Goal: Information Seeking & Learning: Find specific fact

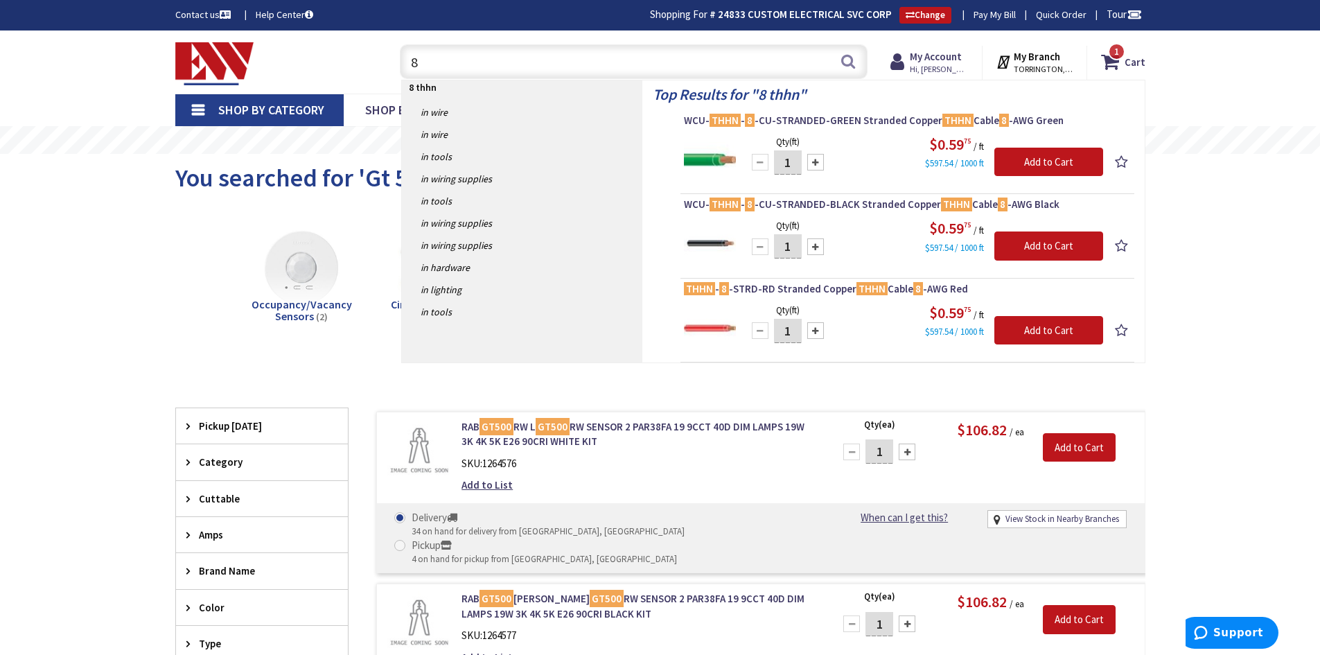
type input "8"
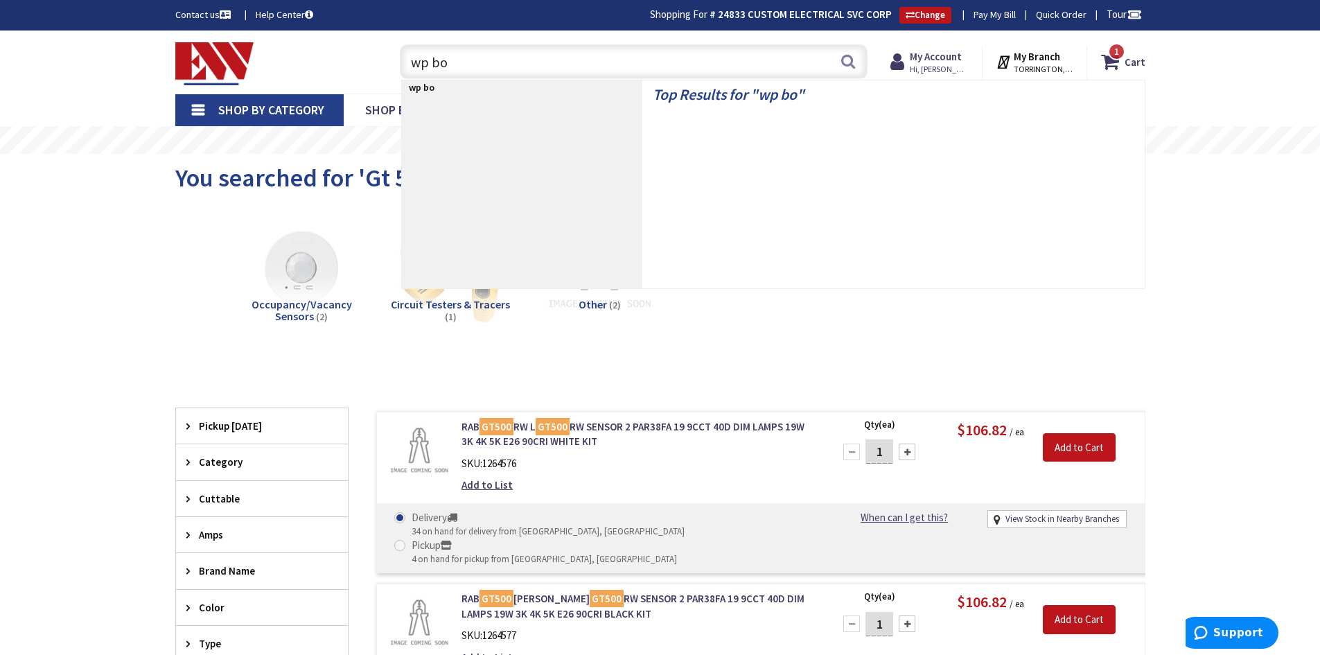
type input "wp box"
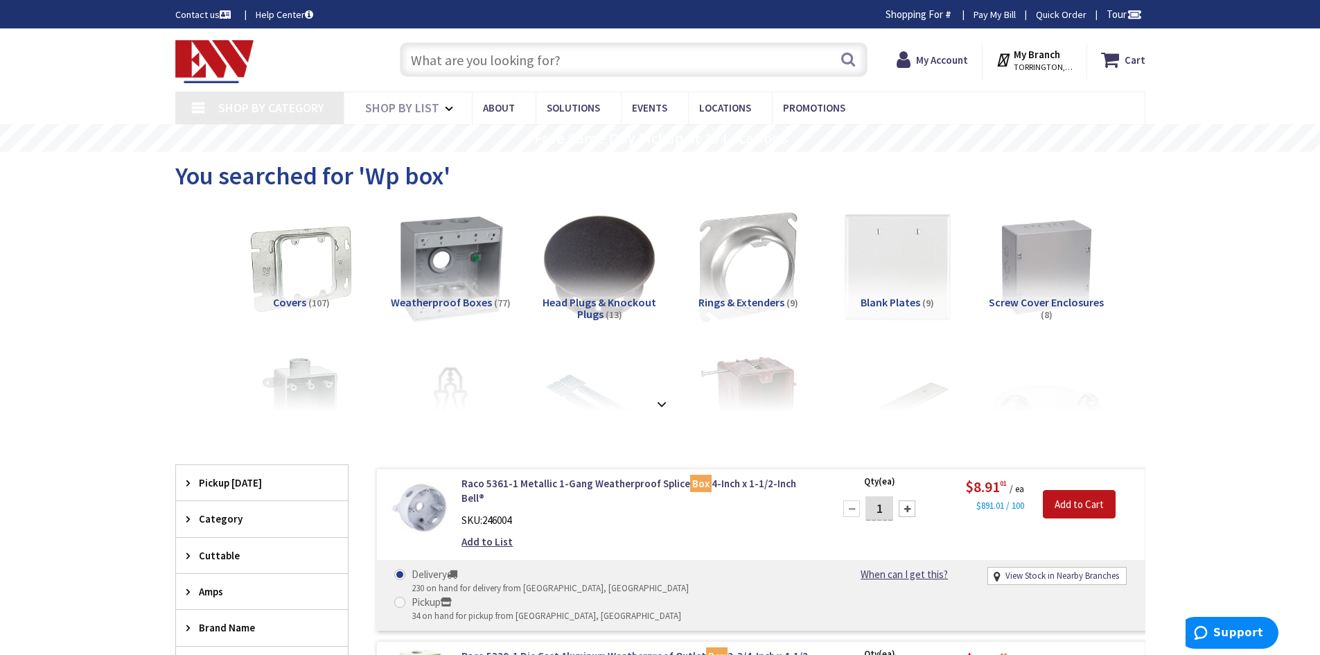
type input "[GEOGRAPHIC_DATA], [PERSON_NAME] 180 St. bet. [PERSON_NAME][GEOGRAPHIC_DATA] an…"
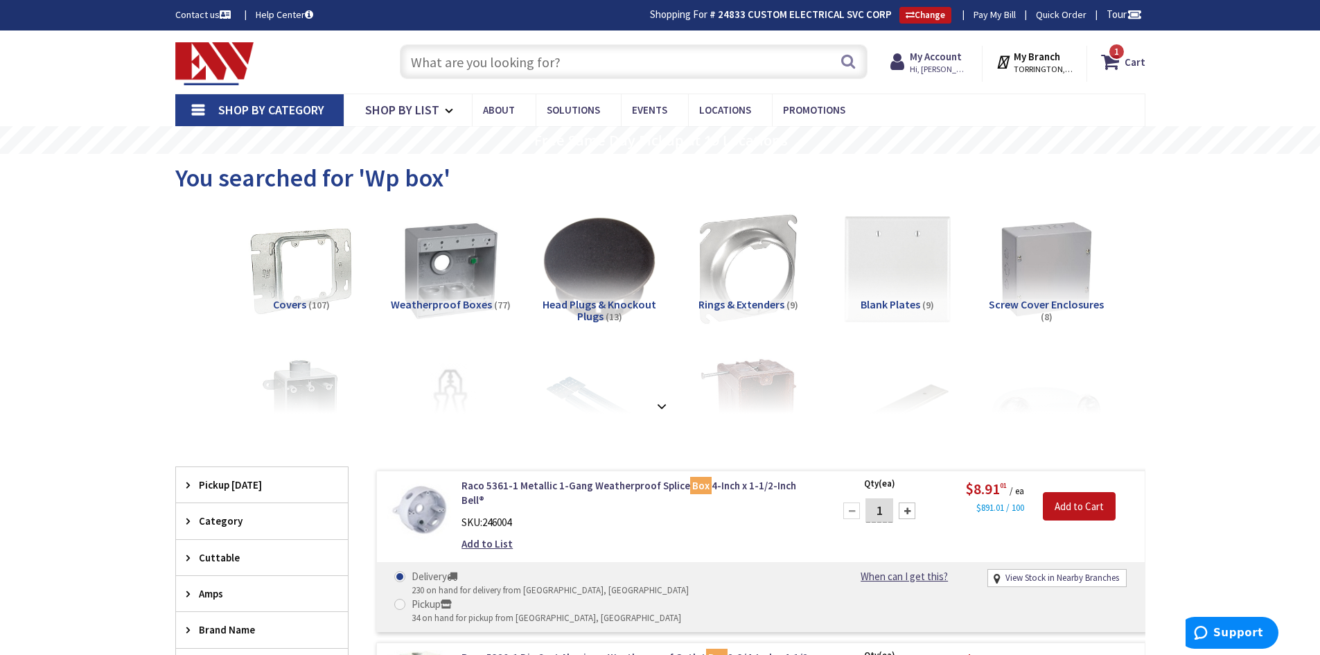
click at [591, 66] on input "text" at bounding box center [634, 61] width 468 height 35
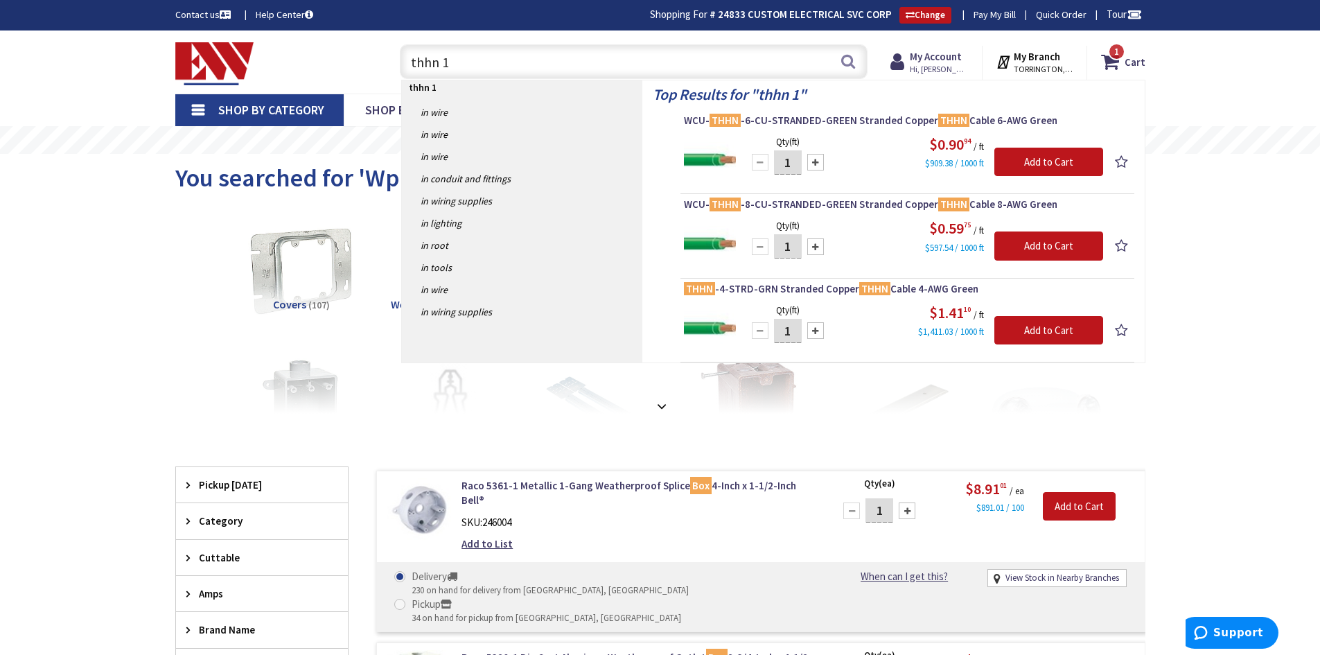
type input "thhn 12"
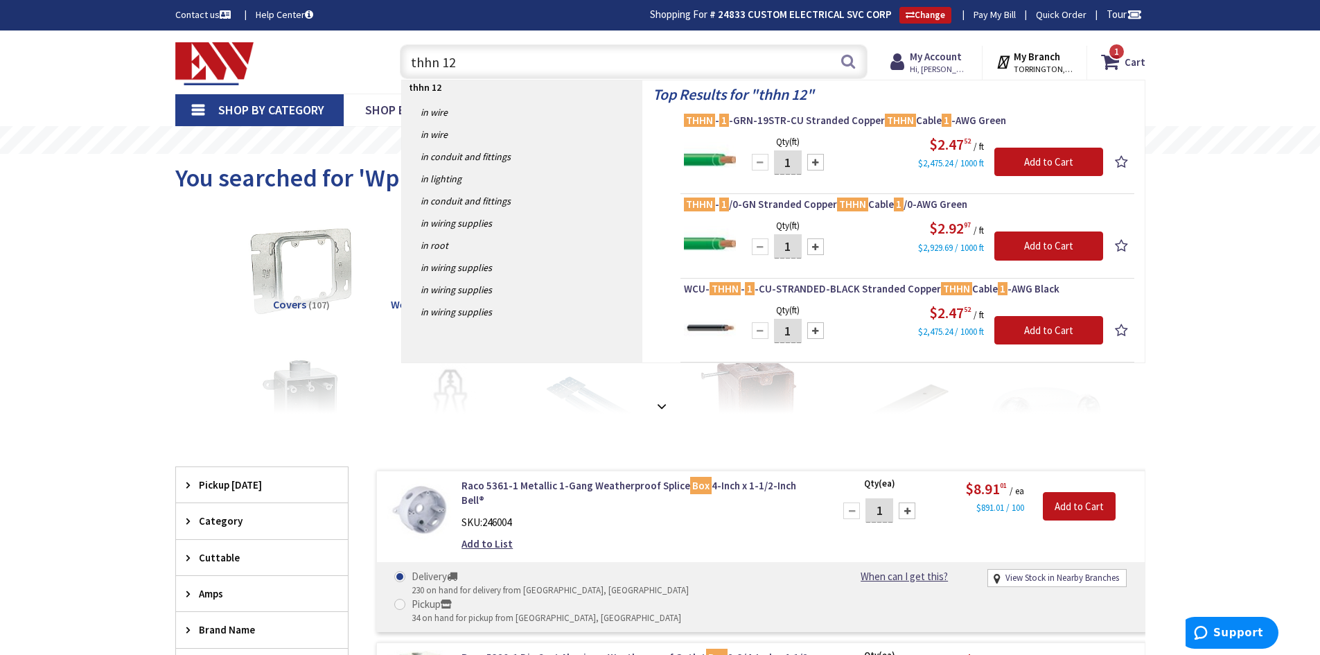
drag, startPoint x: 606, startPoint y: 56, endPoint x: 384, endPoint y: 64, distance: 221.9
click at [398, 62] on div "thhn 12 thhn 12 Search" at bounding box center [630, 61] width 475 height 44
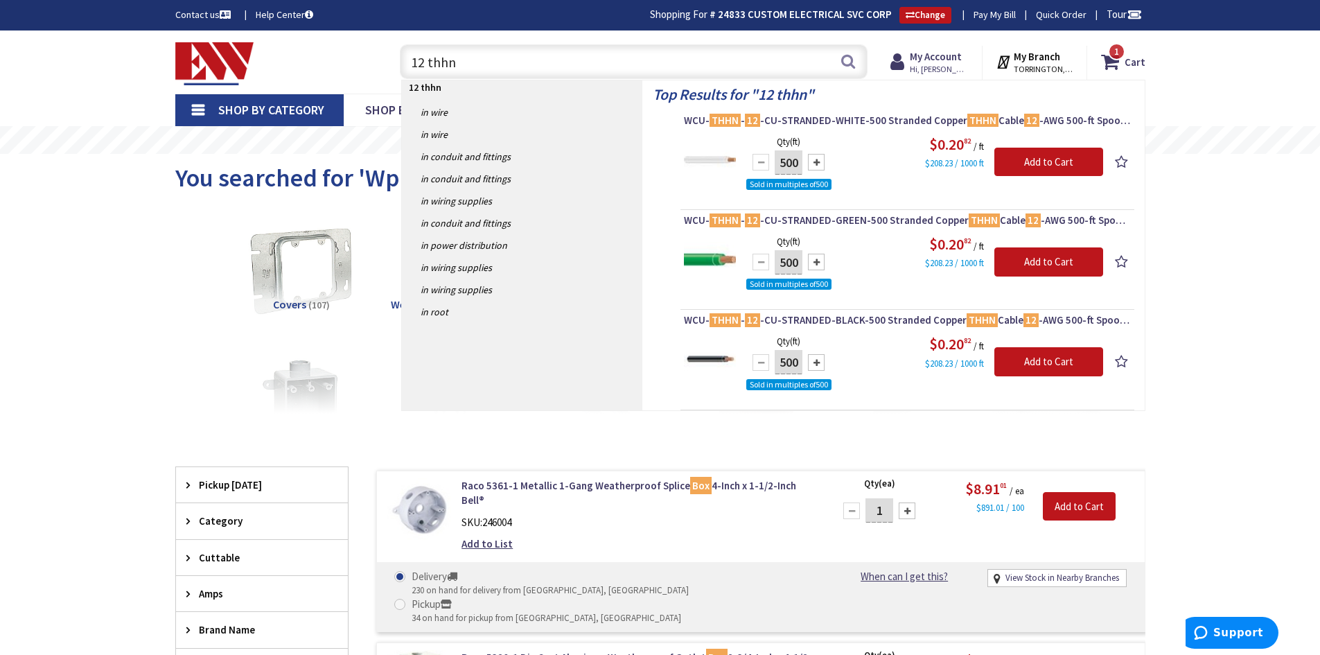
type input "12 thhn"
drag, startPoint x: 462, startPoint y: 52, endPoint x: 380, endPoint y: 60, distance: 81.5
click at [386, 58] on div "12 thhn 12 thhn Search 1" at bounding box center [630, 61] width 495 height 44
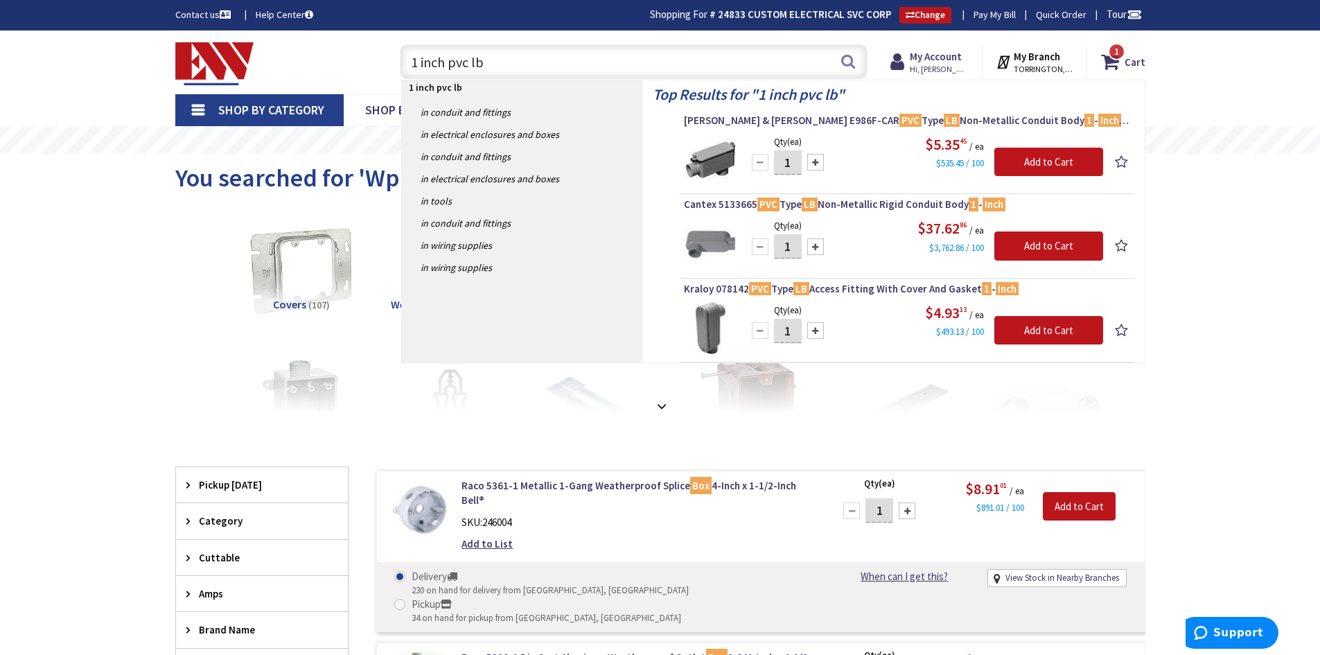
drag, startPoint x: 485, startPoint y: 63, endPoint x: 356, endPoint y: 69, distance: 129.0
click at [356, 69] on div "Toggle Nav 1 inch pvc lb 1 inch pvc lb Search 1 1 1 items Cart My Cart 1 Close" at bounding box center [660, 62] width 991 height 46
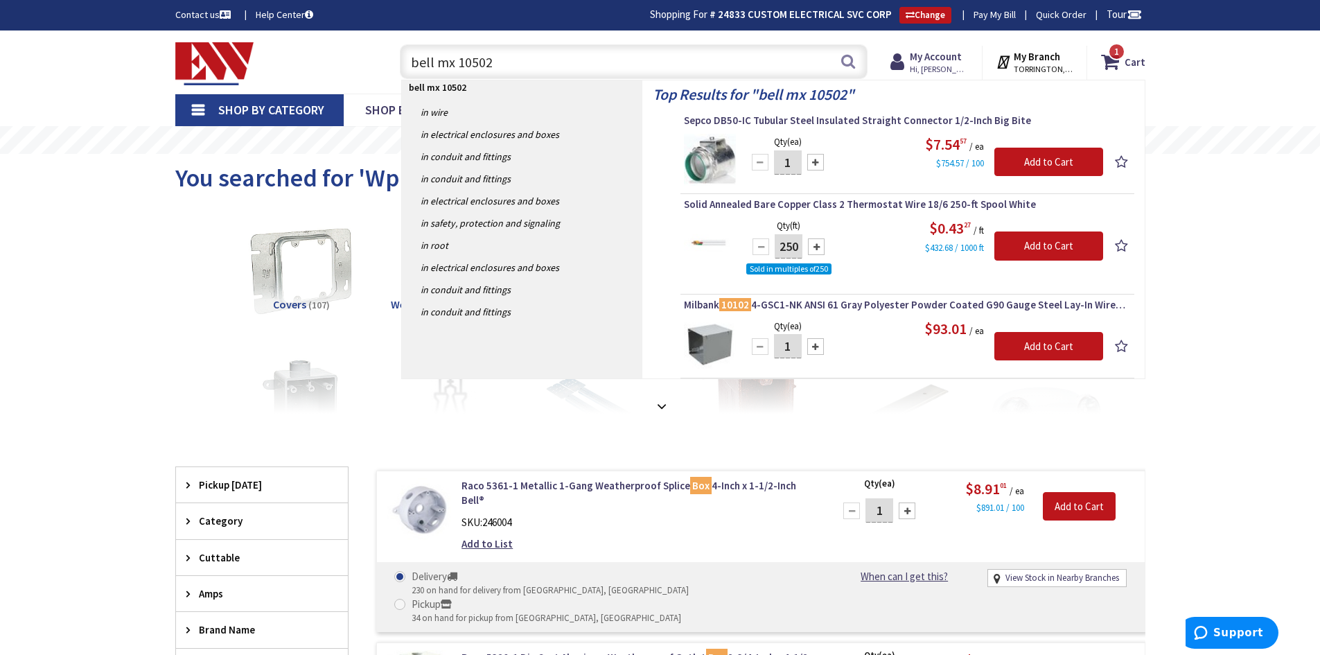
click at [434, 64] on input "bell mx 10502" at bounding box center [634, 61] width 468 height 35
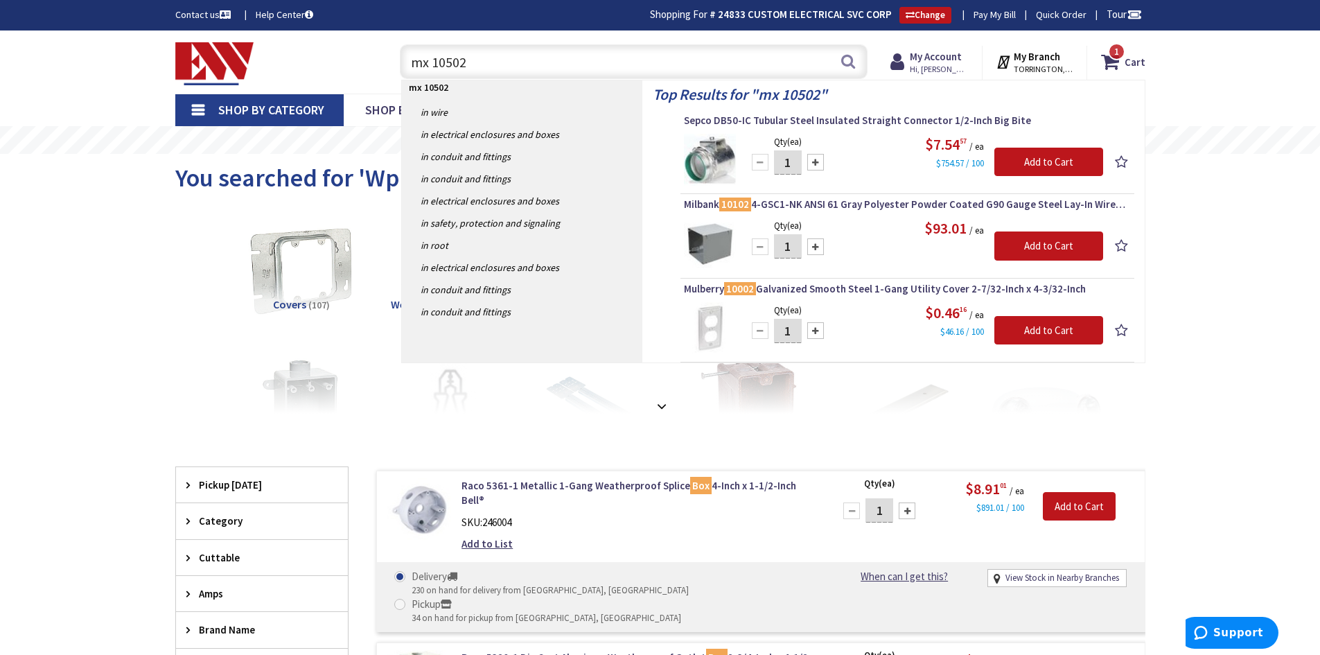
drag, startPoint x: 518, startPoint y: 67, endPoint x: 374, endPoint y: 55, distance: 144.6
click at [374, 55] on div "Toggle Nav mx 10502 mx 10502 Search 1 1 1 items Cart My Cart 1 Close 1" at bounding box center [660, 62] width 991 height 46
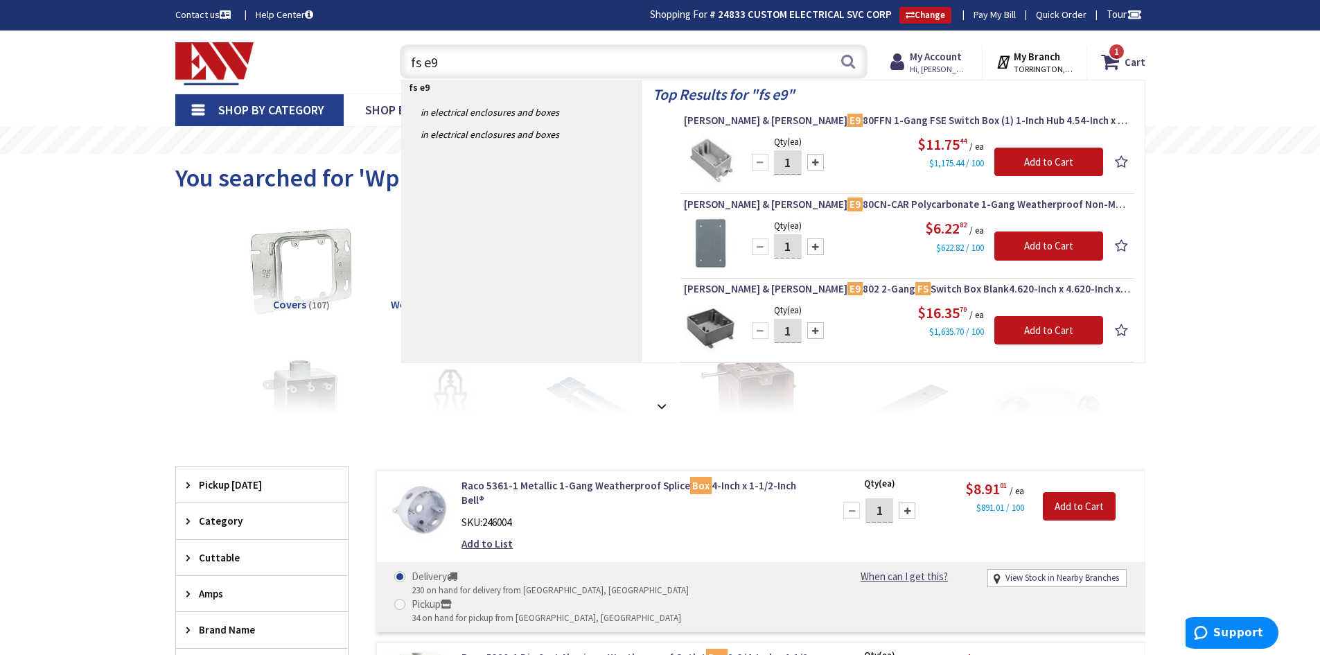
drag, startPoint x: 446, startPoint y: 62, endPoint x: 401, endPoint y: 62, distance: 45.0
click at [403, 62] on input "fs e9" at bounding box center [634, 61] width 468 height 35
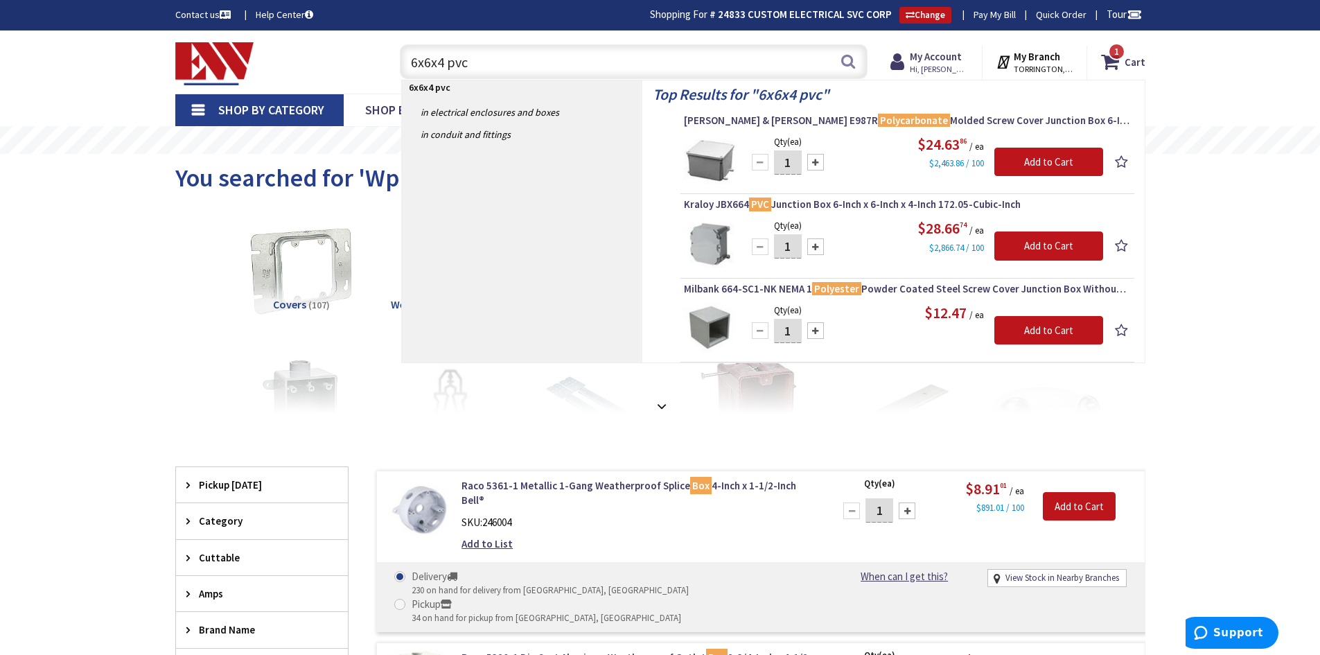
type input "6x6x4 pvc"
